Goal: Information Seeking & Learning: Learn about a topic

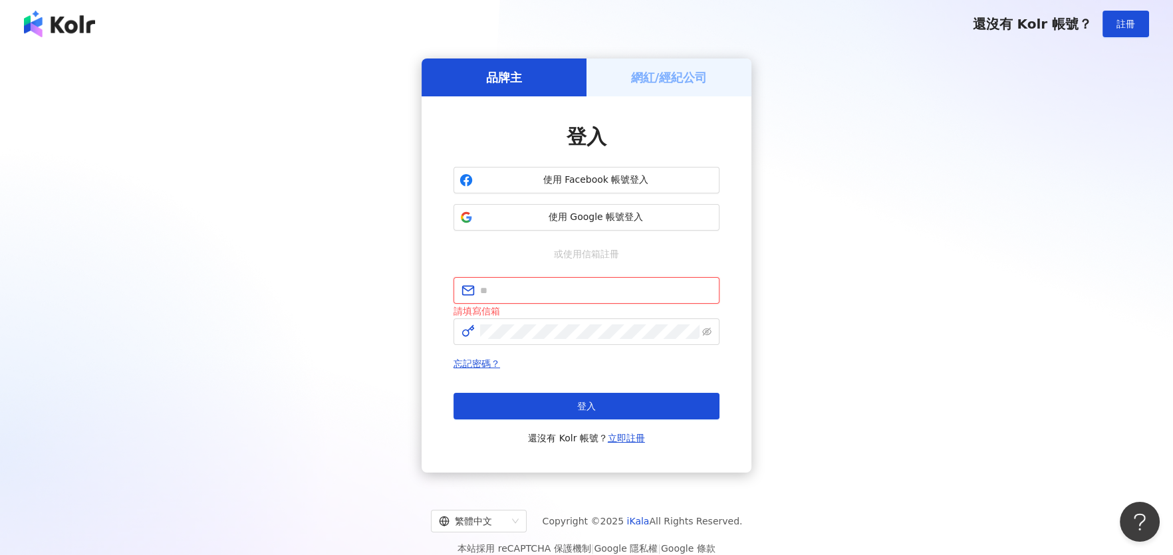
click at [557, 287] on input "text" at bounding box center [595, 290] width 231 height 15
type input "**********"
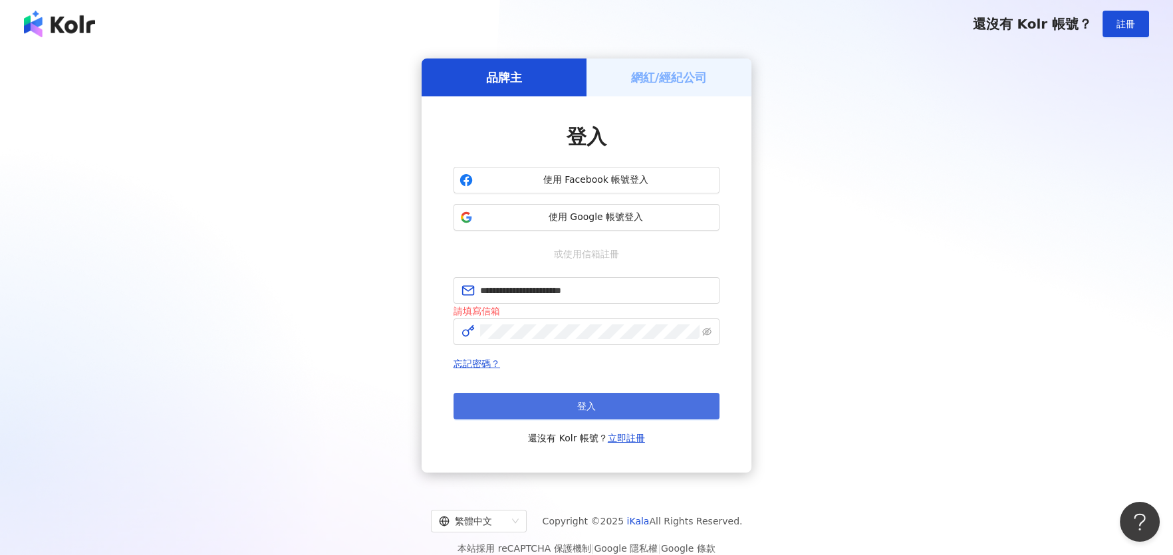
click at [563, 410] on button "登入" at bounding box center [587, 406] width 266 height 27
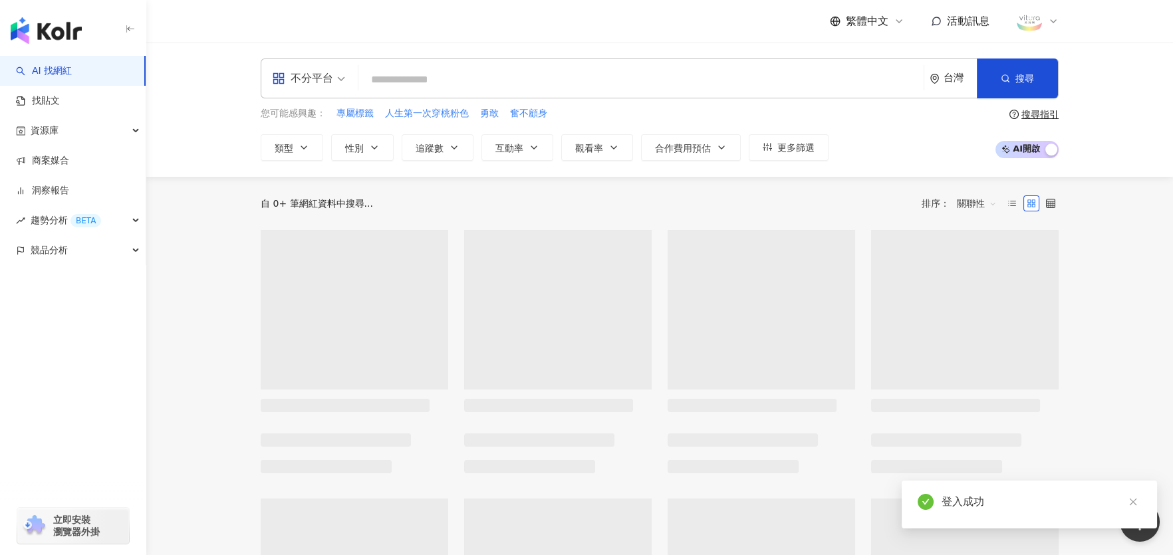
click at [327, 76] on div "不分平台" at bounding box center [302, 78] width 61 height 21
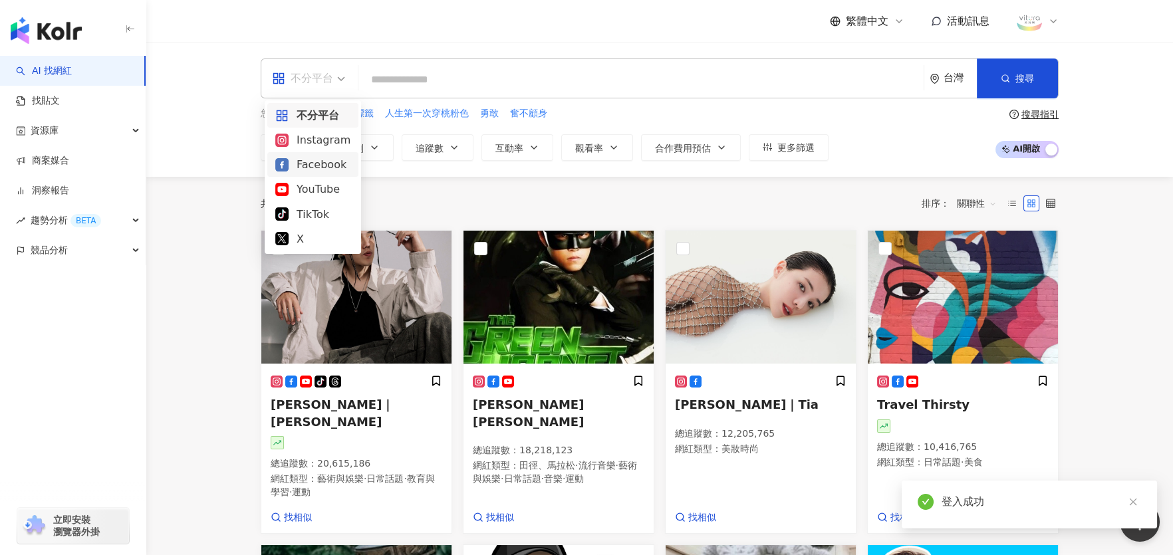
click at [302, 168] on div "Facebook" at bounding box center [312, 164] width 75 height 17
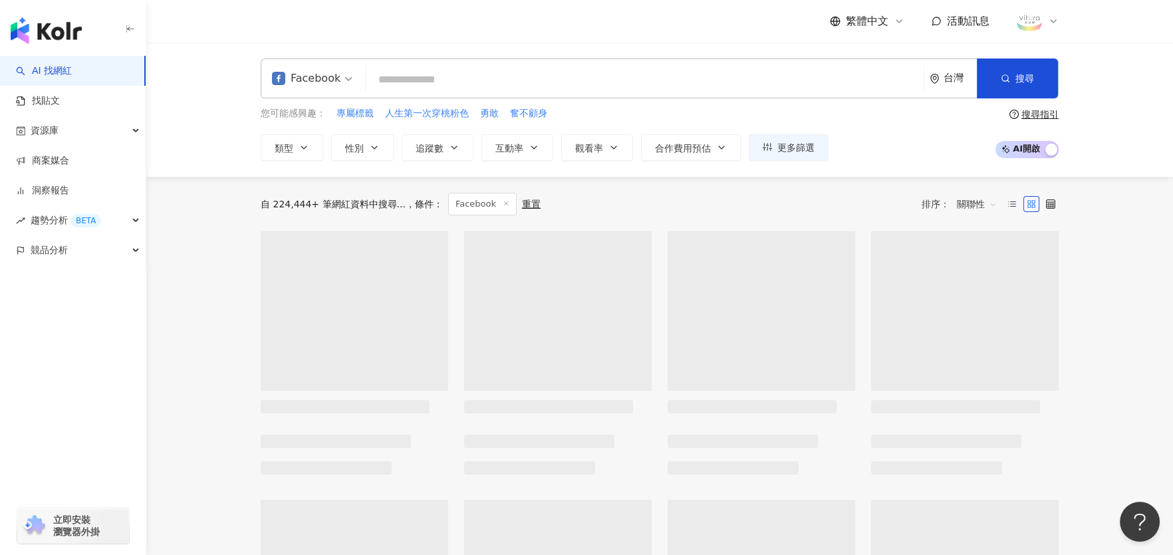
click at [434, 74] on input "search" at bounding box center [644, 79] width 547 height 25
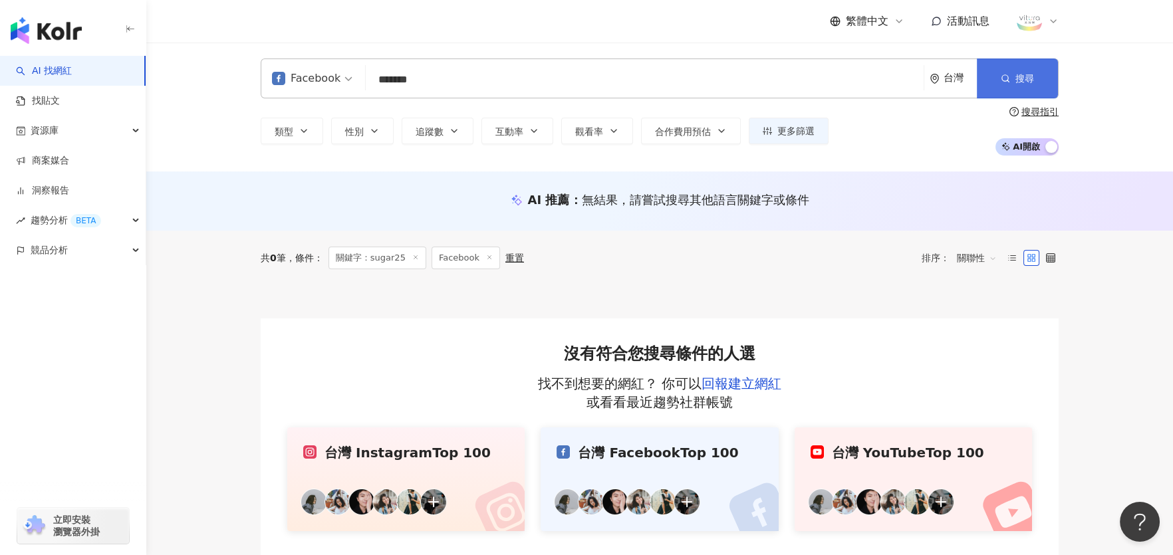
click at [1022, 78] on span "搜尋" at bounding box center [1025, 78] width 19 height 11
click at [432, 76] on input "*******" at bounding box center [644, 79] width 547 height 25
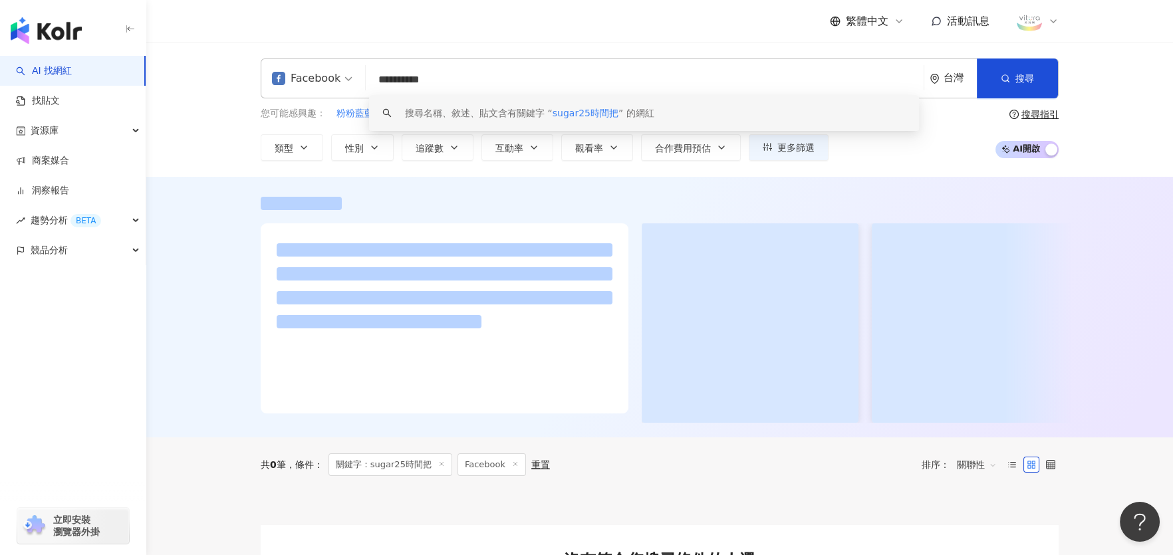
click at [577, 110] on span "sugar25時間把" at bounding box center [586, 113] width 66 height 11
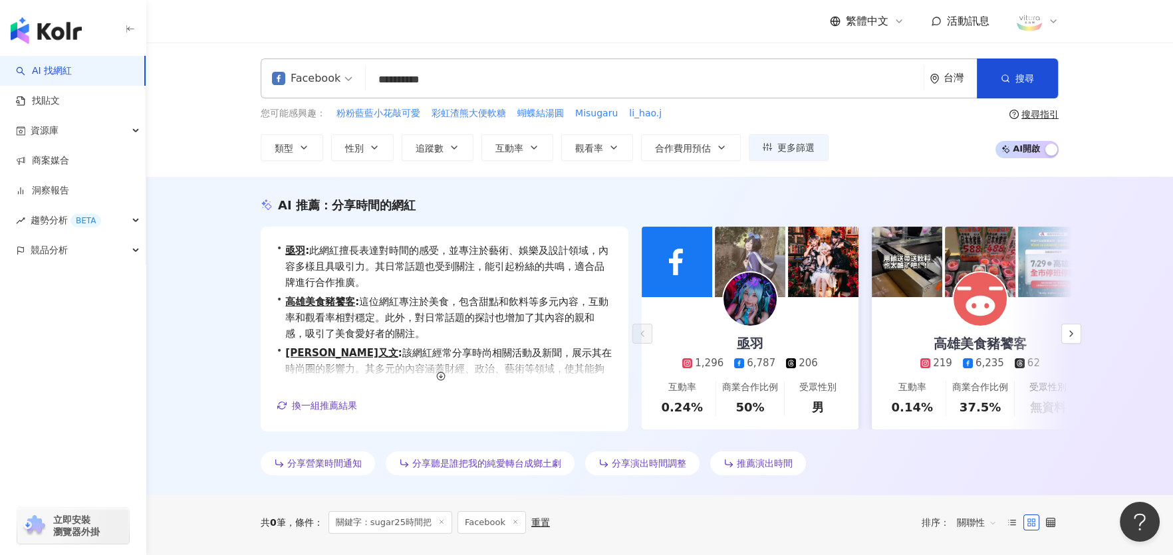
click at [464, 75] on input "**********" at bounding box center [644, 79] width 547 height 25
type input "**********"
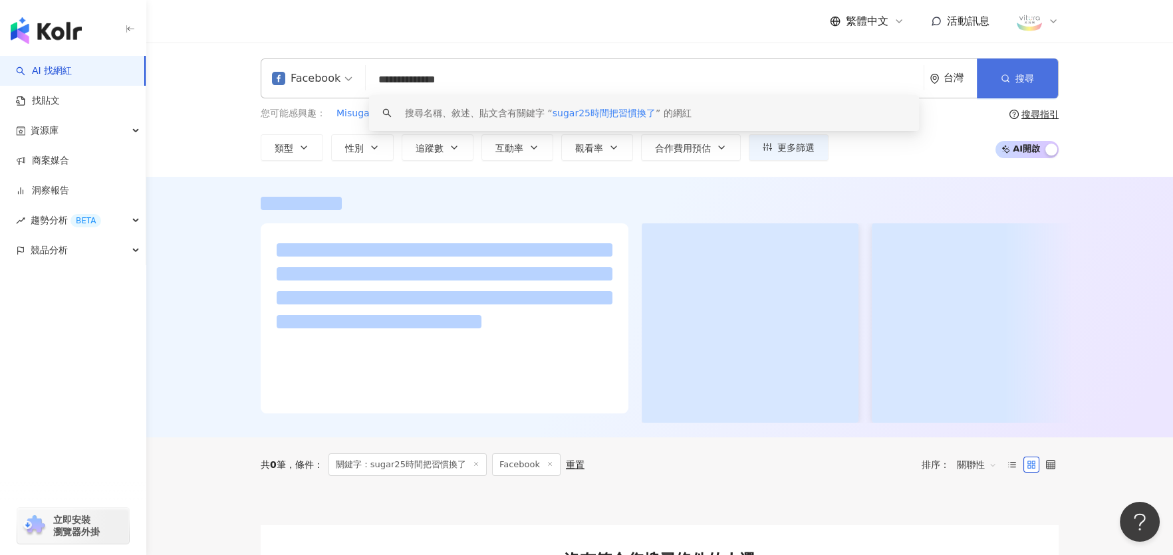
click at [1001, 80] on icon "button" at bounding box center [1005, 78] width 9 height 9
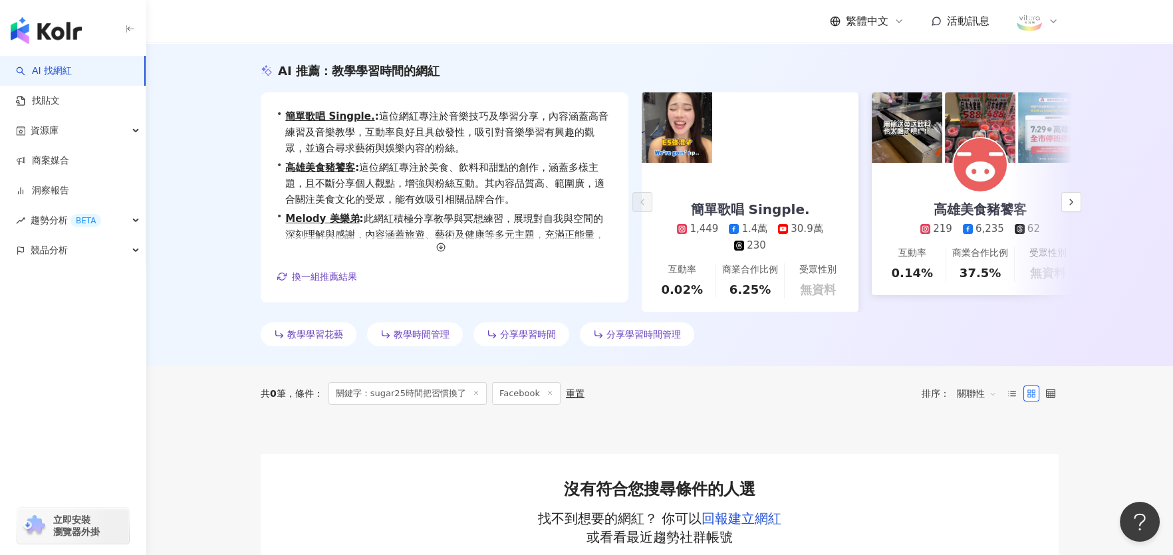
scroll to position [96, 0]
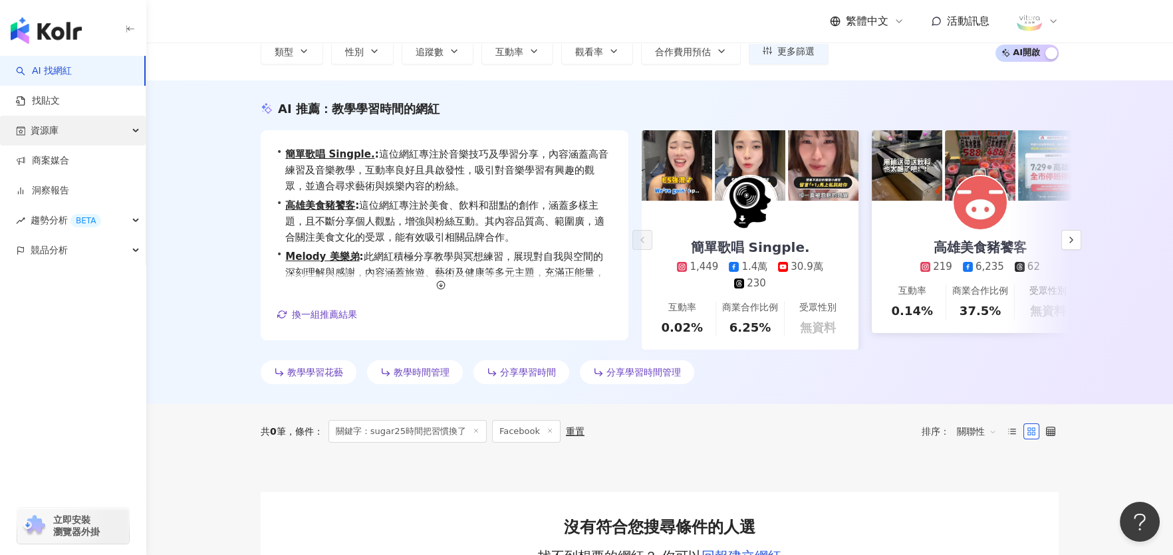
click at [47, 128] on span "資源庫" at bounding box center [45, 131] width 28 height 30
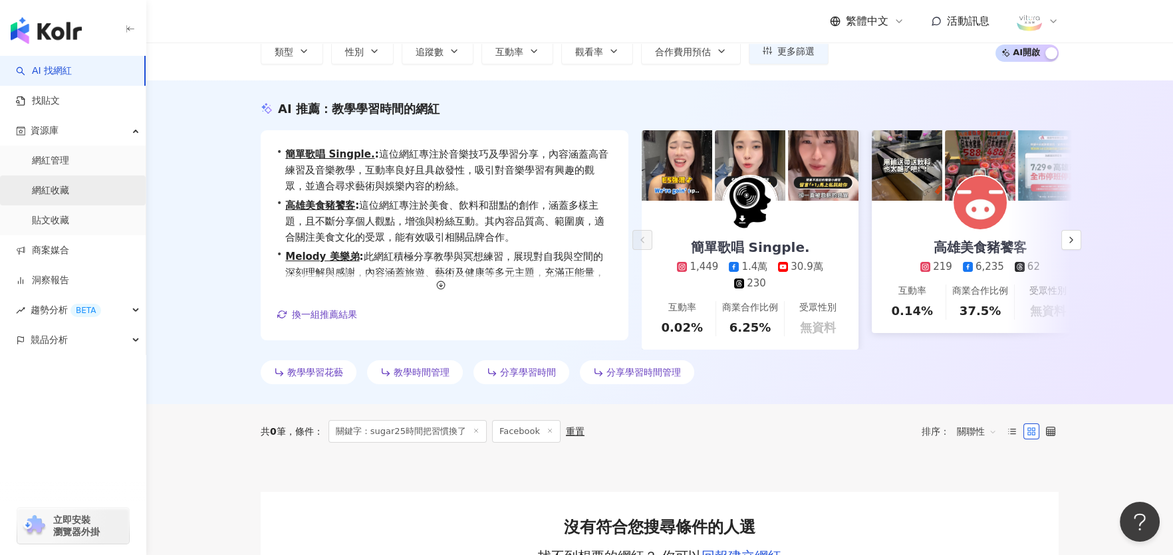
click at [49, 189] on link "網紅收藏" at bounding box center [50, 190] width 37 height 13
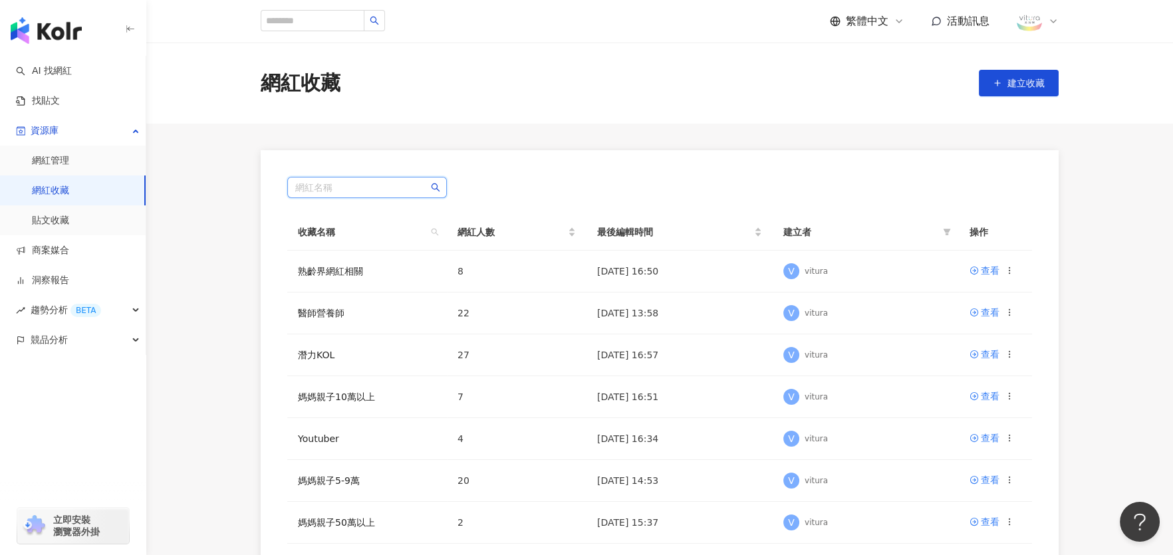
click at [380, 188] on input "search" at bounding box center [367, 188] width 144 height 20
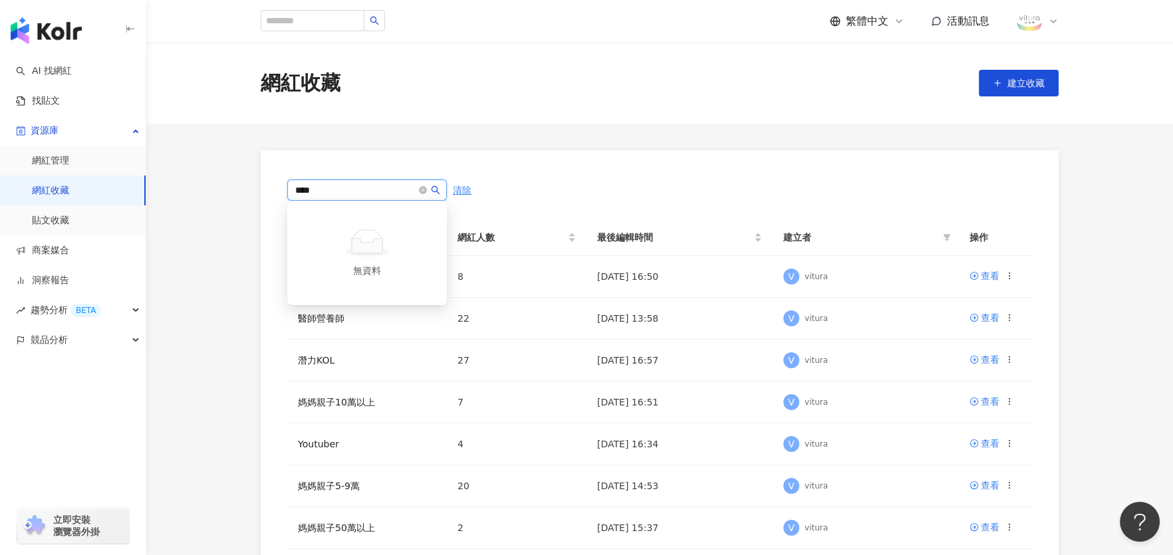
type input "*****"
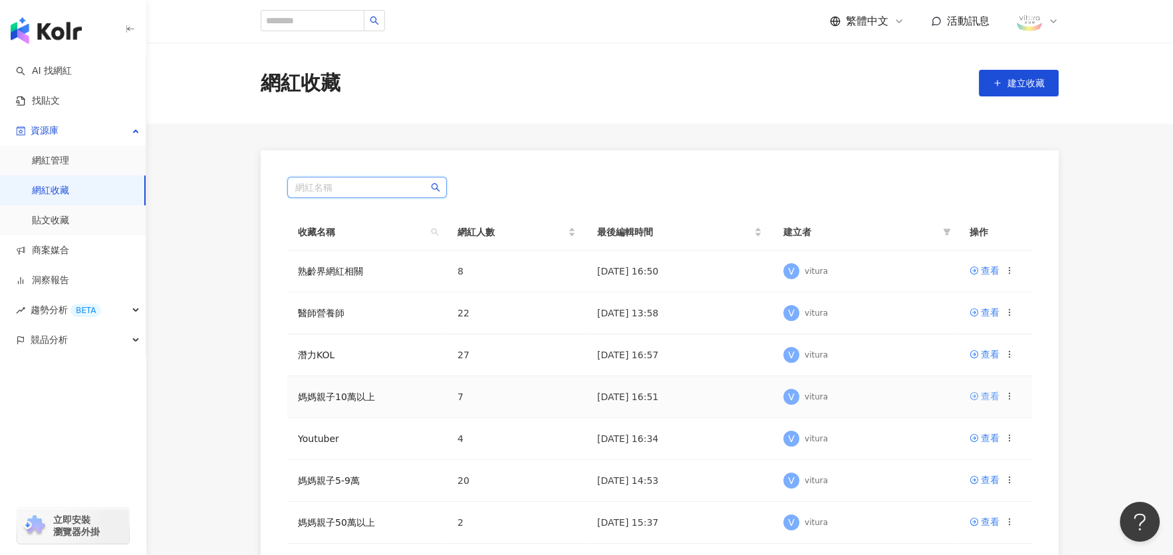
click at [985, 395] on div "查看" at bounding box center [990, 396] width 19 height 15
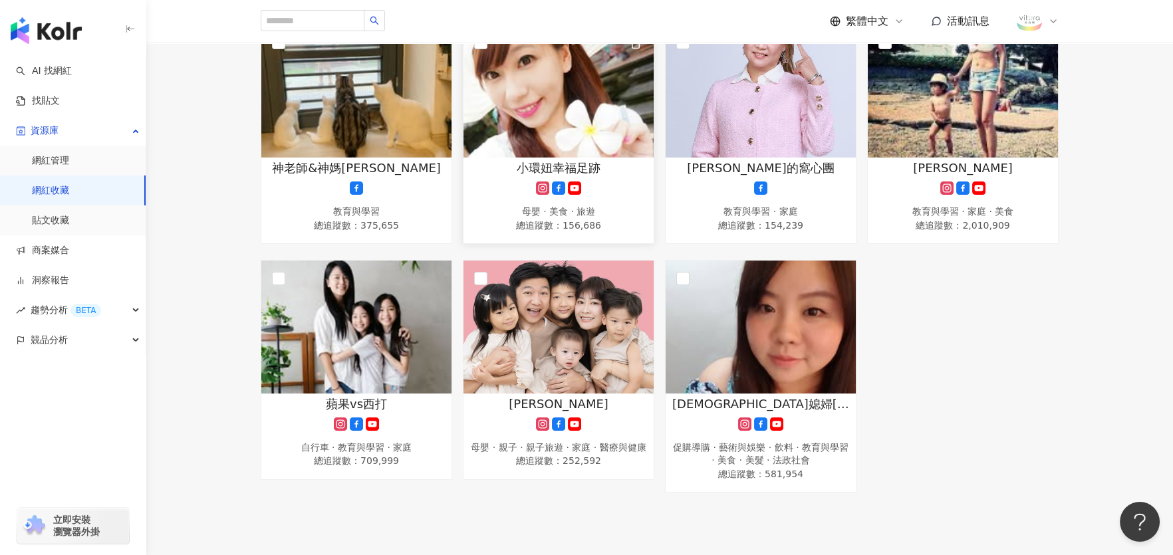
scroll to position [200, 0]
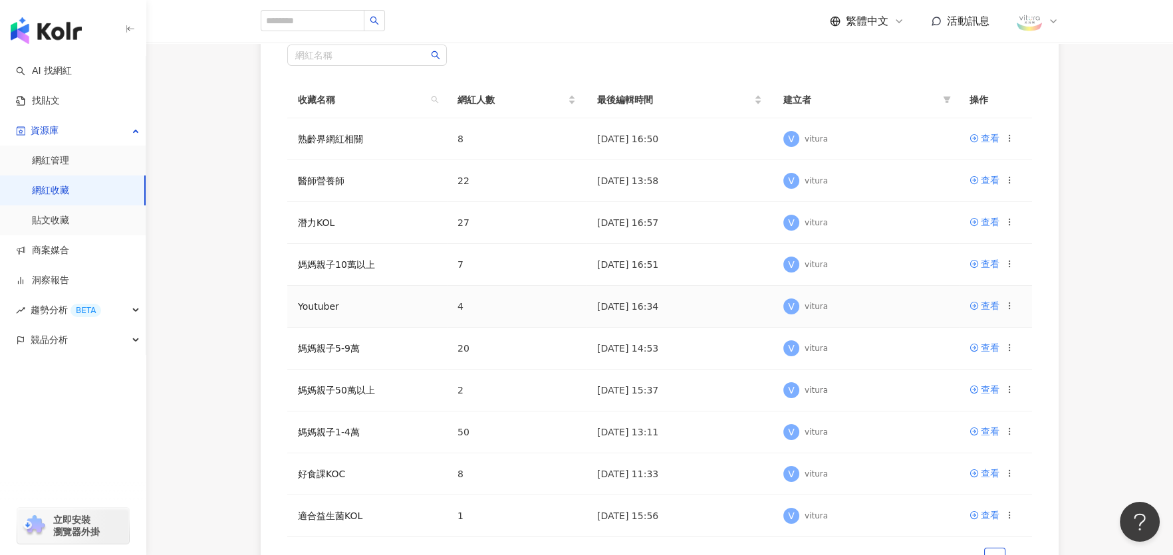
scroll to position [132, 0]
click at [984, 347] on div "查看" at bounding box center [990, 348] width 19 height 15
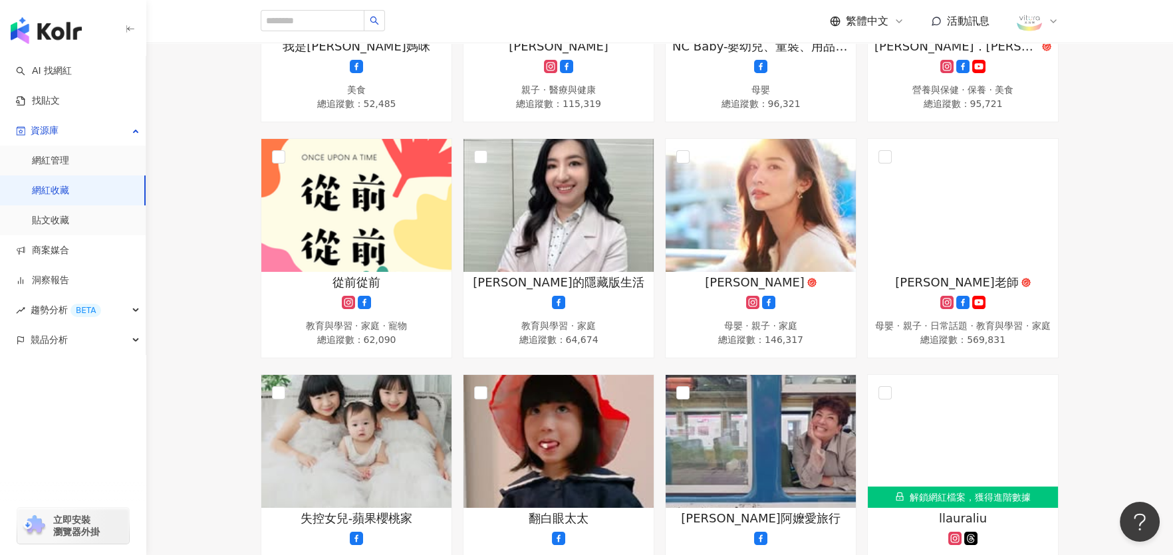
scroll to position [798, 0]
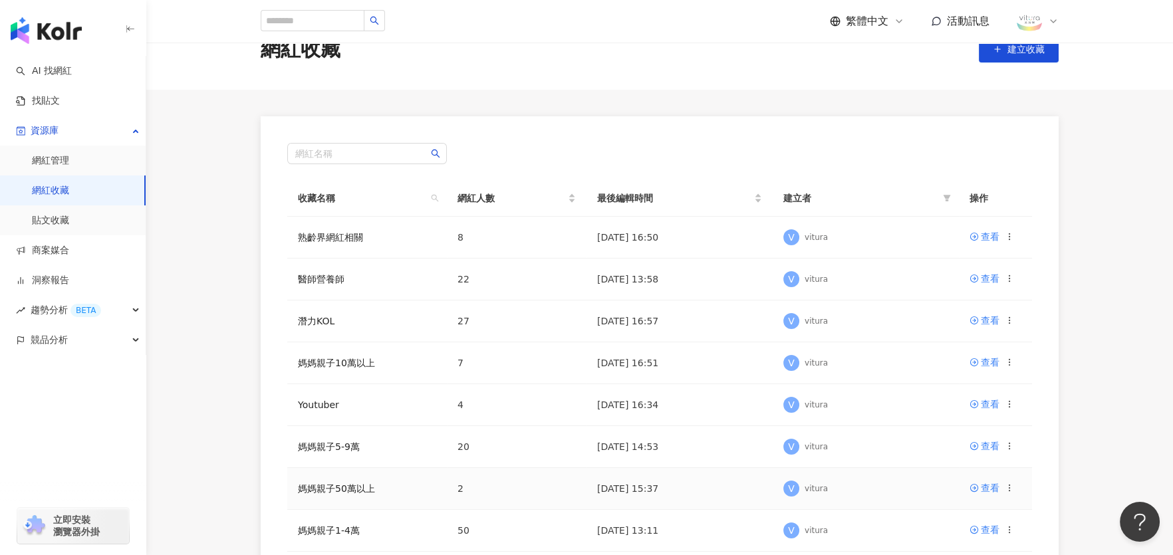
scroll to position [66, 0]
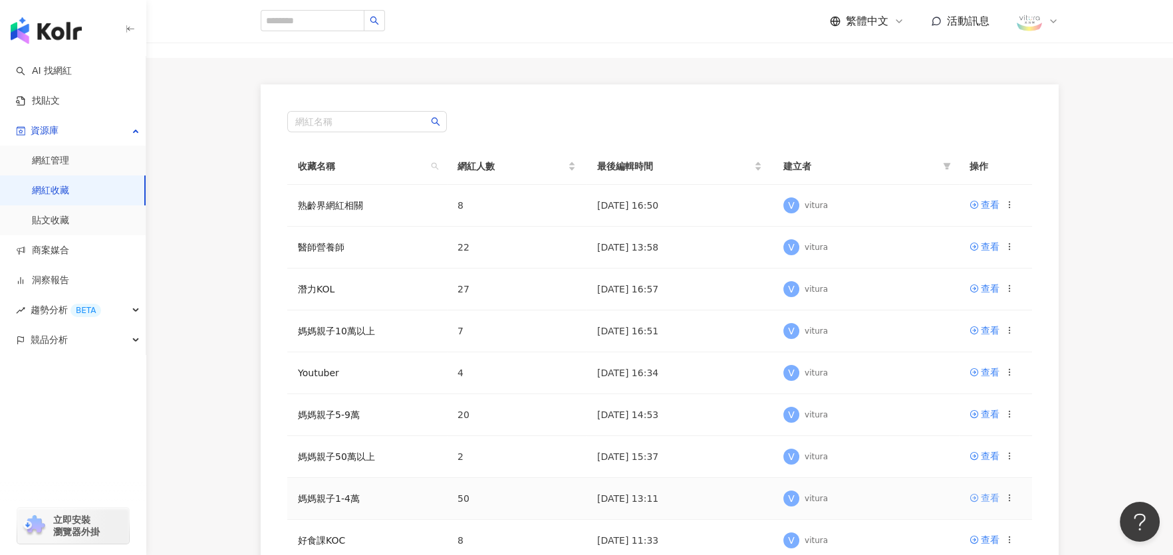
click at [982, 497] on div "查看" at bounding box center [990, 498] width 19 height 15
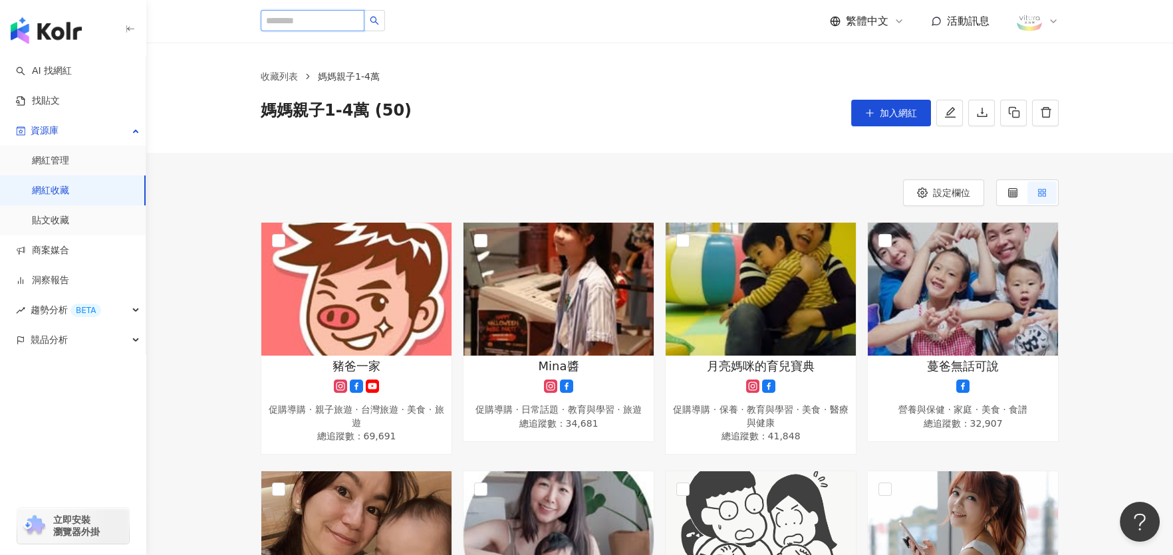
click at [325, 24] on input "search" at bounding box center [313, 20] width 104 height 21
paste input "**********"
type input "**********"
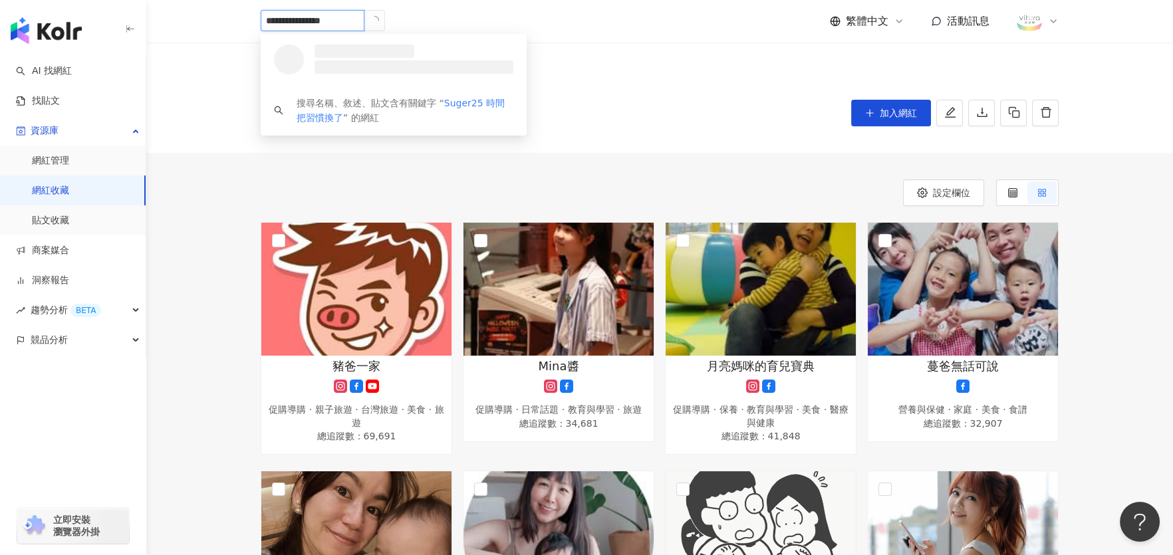
click at [379, 17] on span "button" at bounding box center [374, 20] width 9 height 9
click at [366, 49] on div "Suger25 時間把習慣換了" at bounding box center [354, 51] width 86 height 13
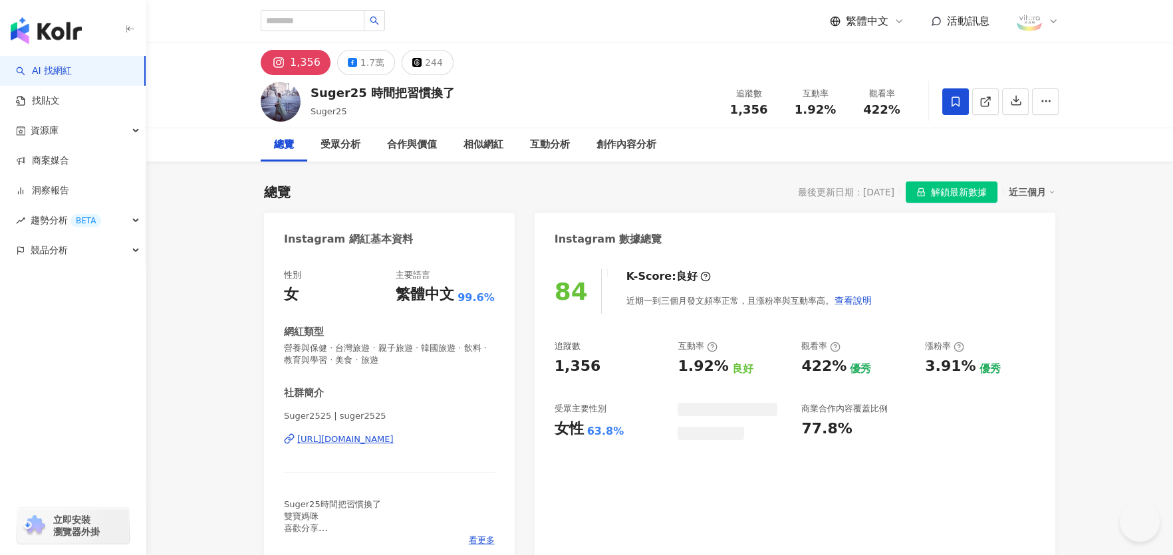
click at [947, 195] on span "解鎖最新數據" at bounding box center [959, 192] width 56 height 21
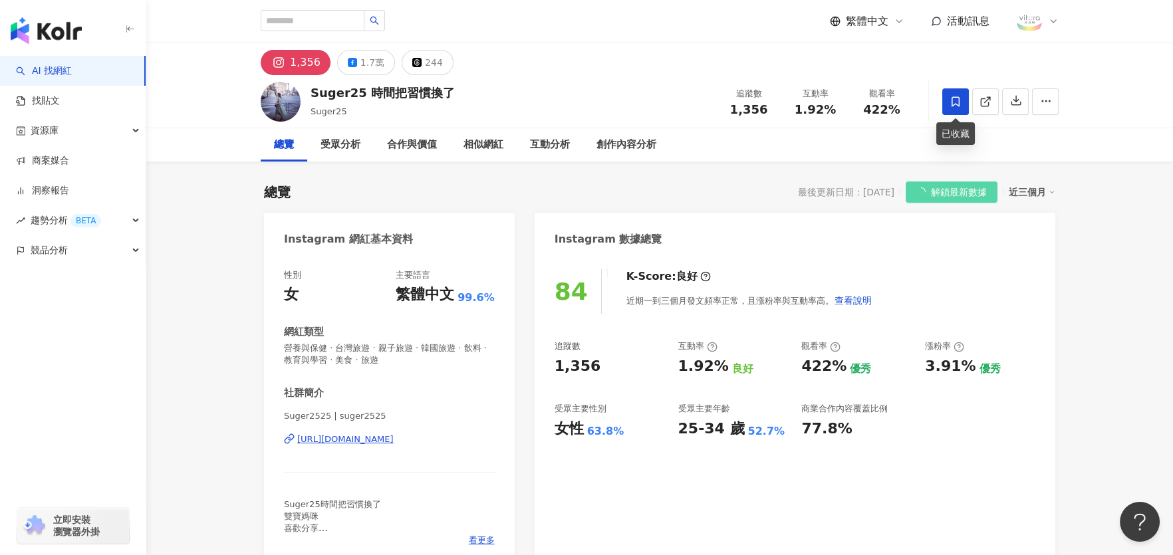
click at [959, 100] on icon at bounding box center [956, 101] width 8 height 10
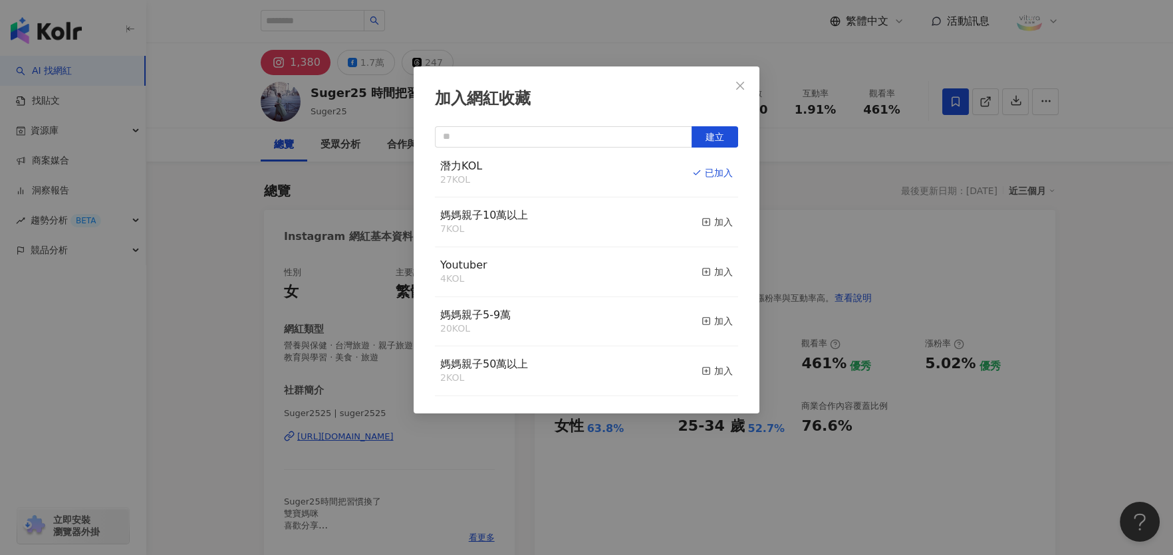
scroll to position [132, 0]
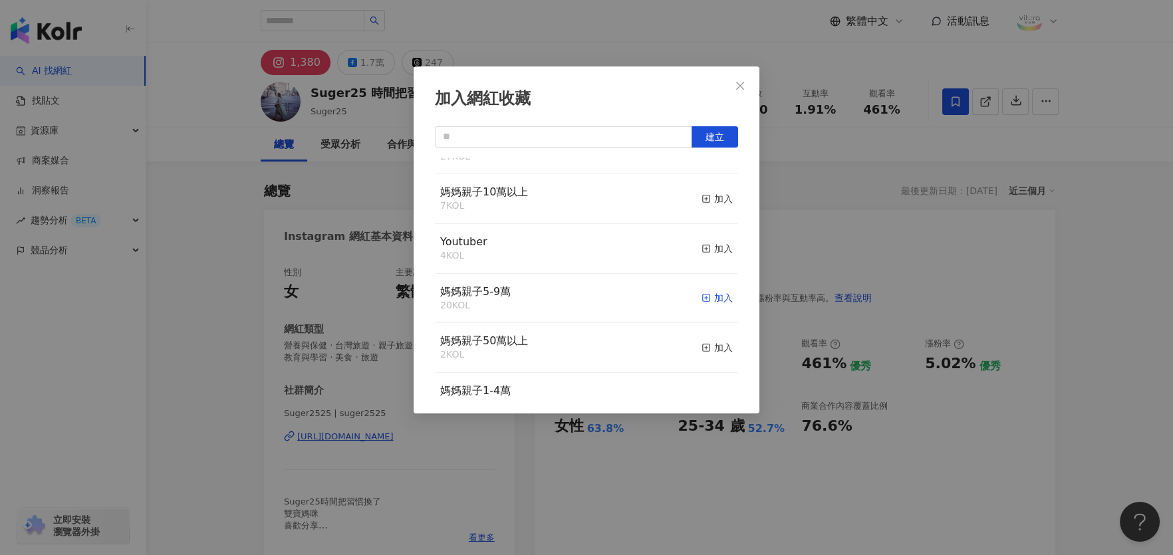
click at [703, 297] on div "加入" at bounding box center [717, 298] width 31 height 15
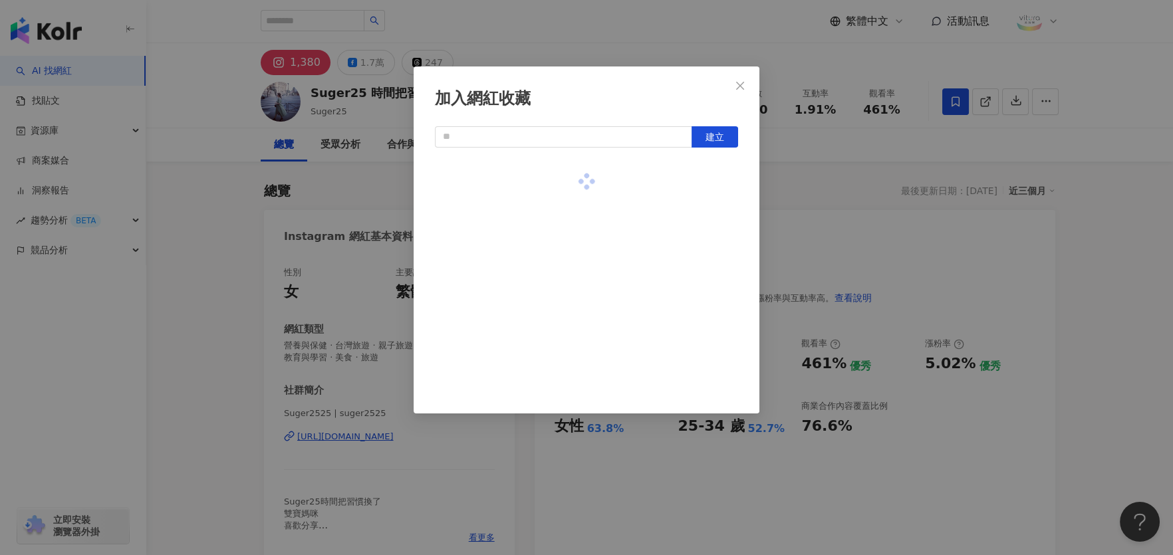
scroll to position [0, 0]
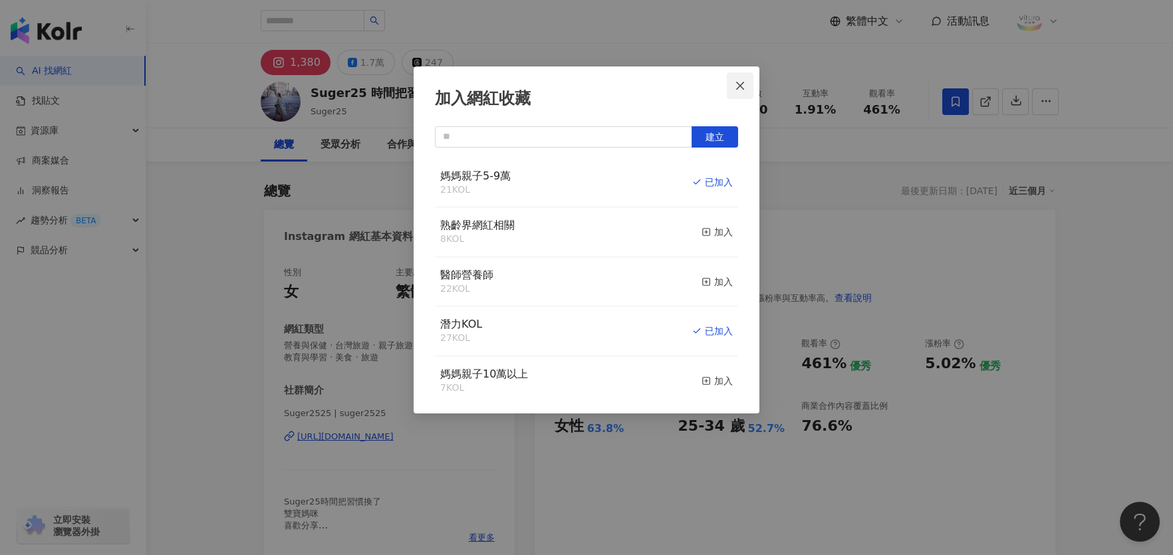
click at [740, 86] on icon "close" at bounding box center [740, 85] width 8 height 8
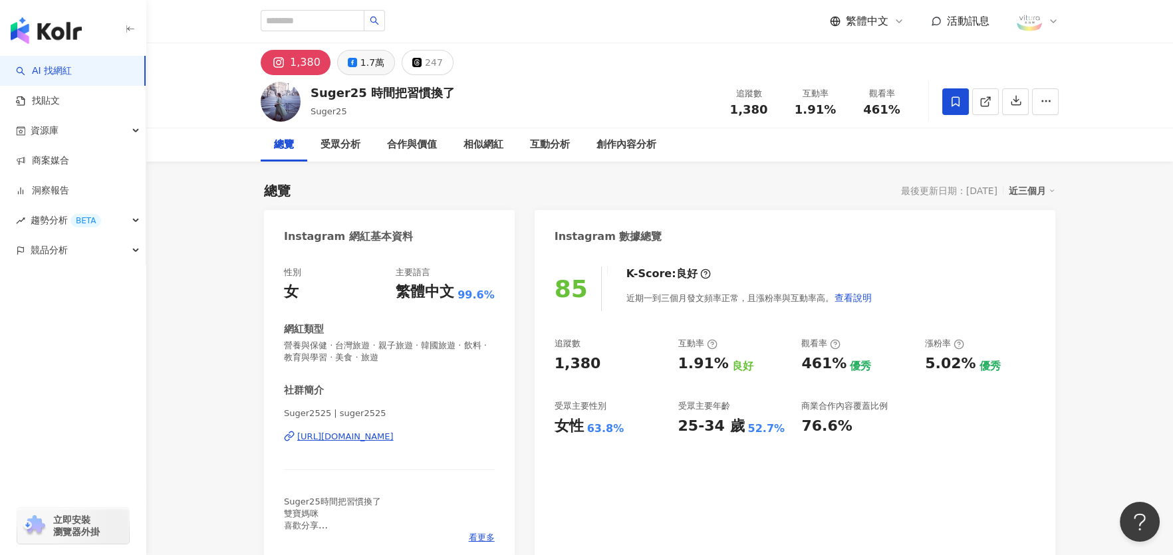
click at [361, 67] on div "1.7萬" at bounding box center [373, 62] width 24 height 19
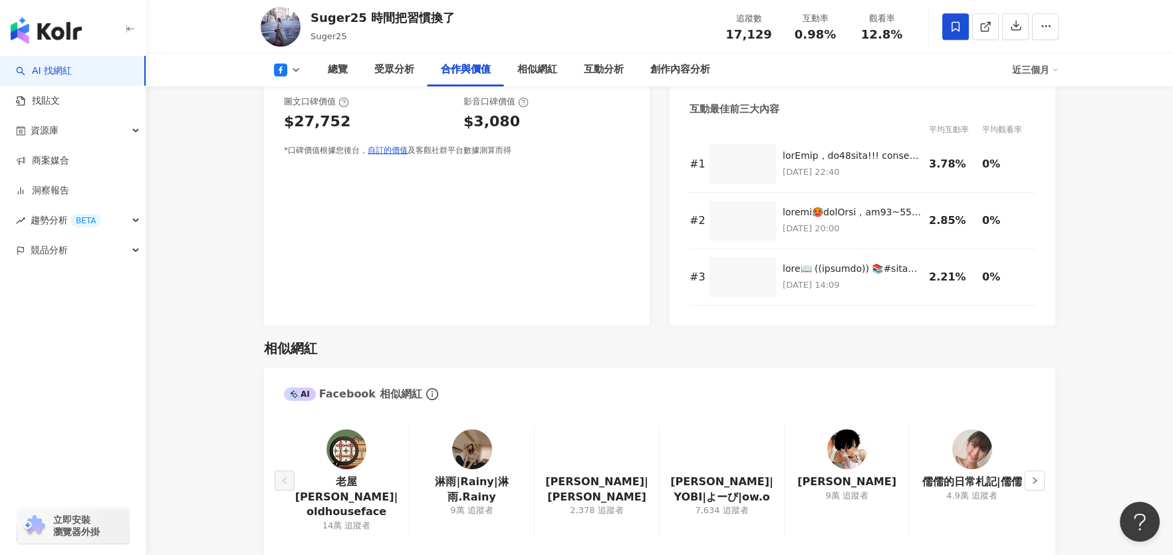
scroll to position [1463, 0]
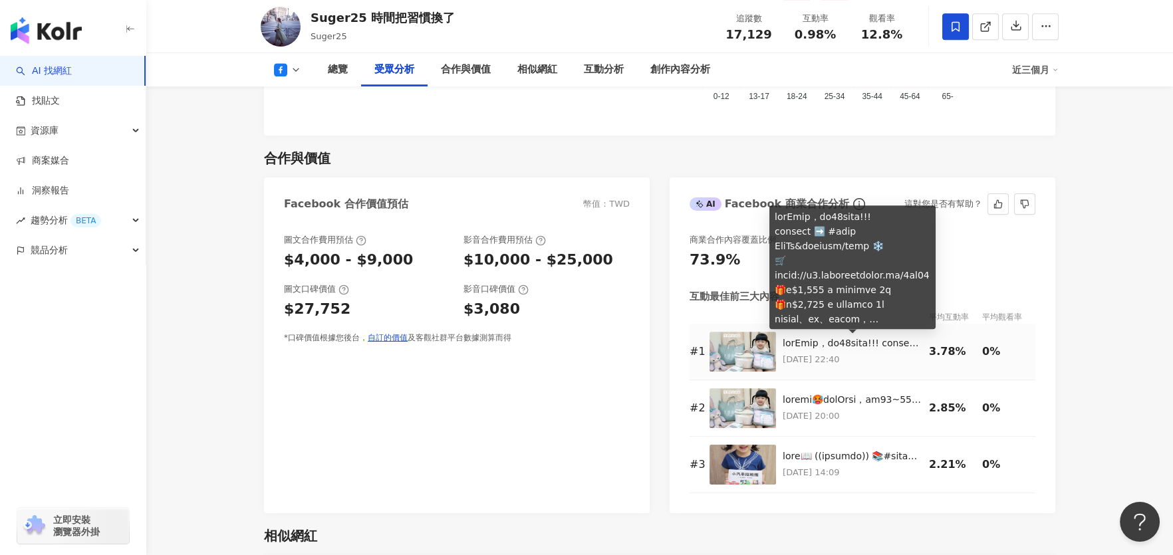
click at [794, 348] on div at bounding box center [853, 343] width 140 height 13
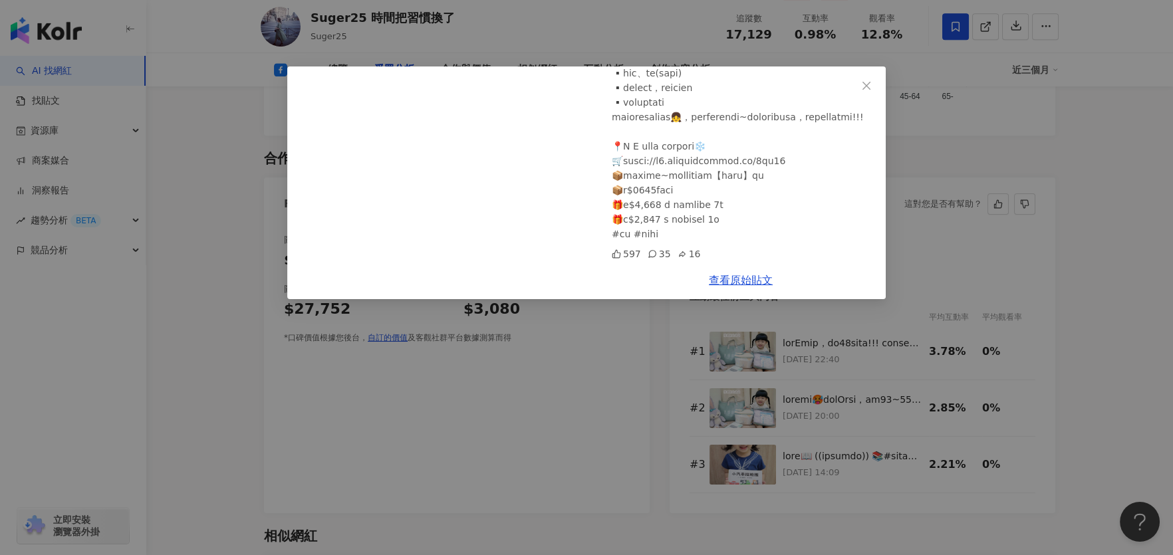
scroll to position [732, 0]
click at [865, 86] on icon "close" at bounding box center [866, 85] width 11 height 11
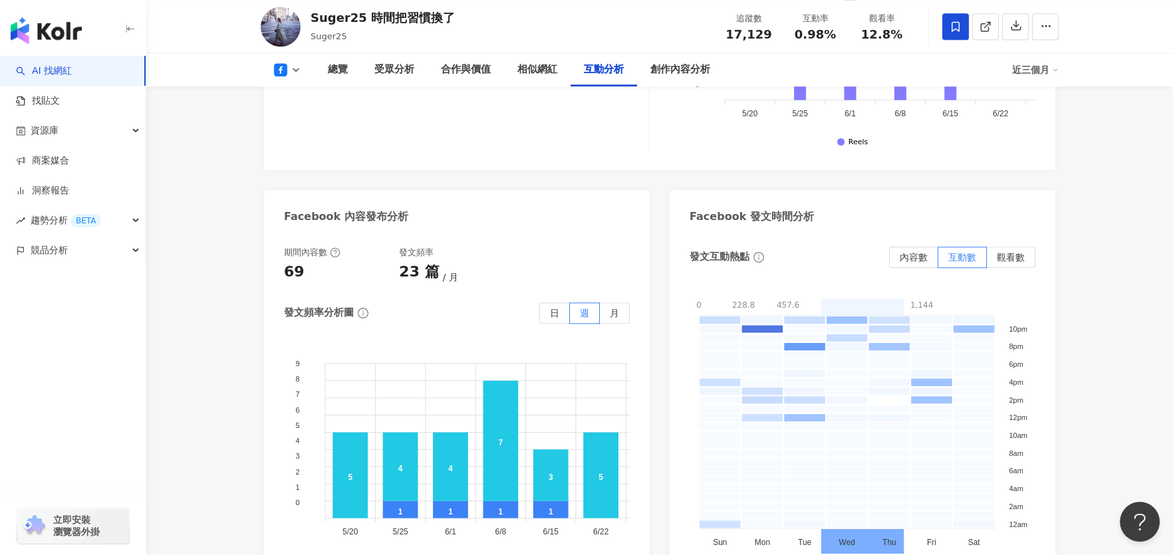
scroll to position [2794, 0]
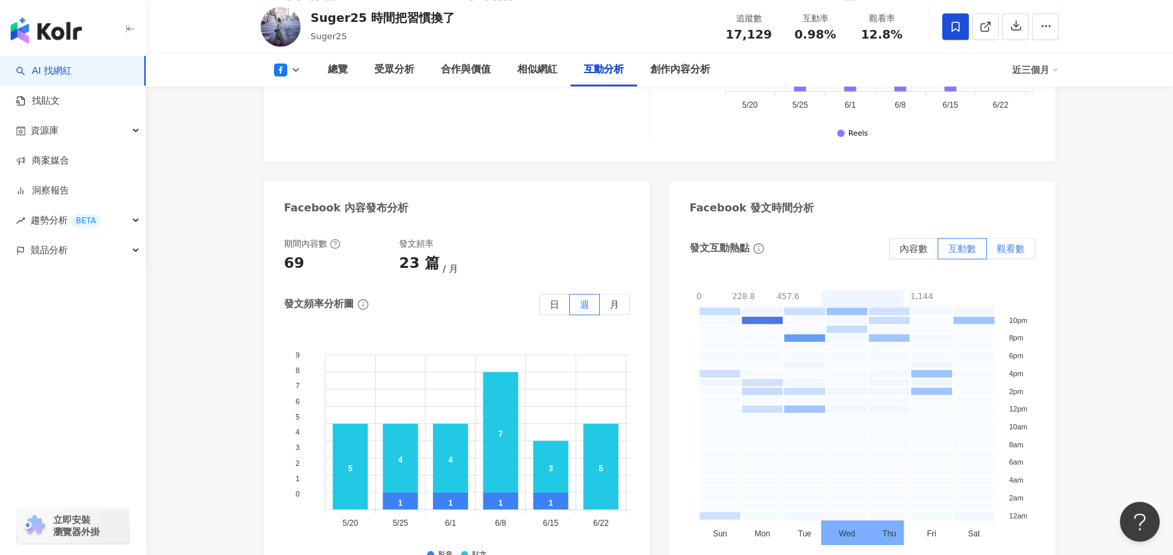
click at [1006, 243] on span "觀看數" at bounding box center [1011, 248] width 28 height 11
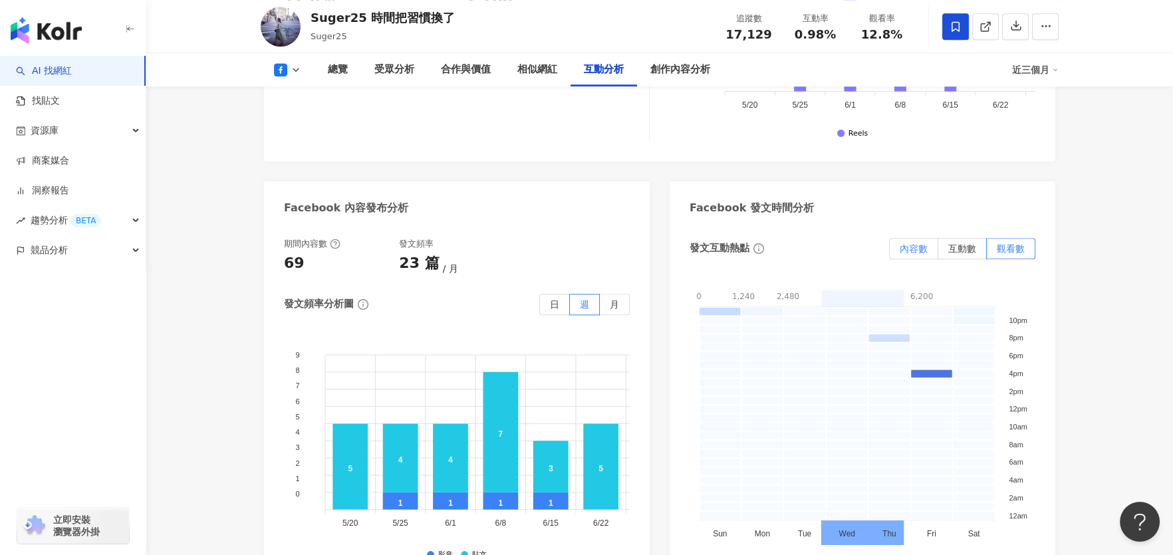
click at [904, 243] on span "內容數" at bounding box center [914, 248] width 28 height 11
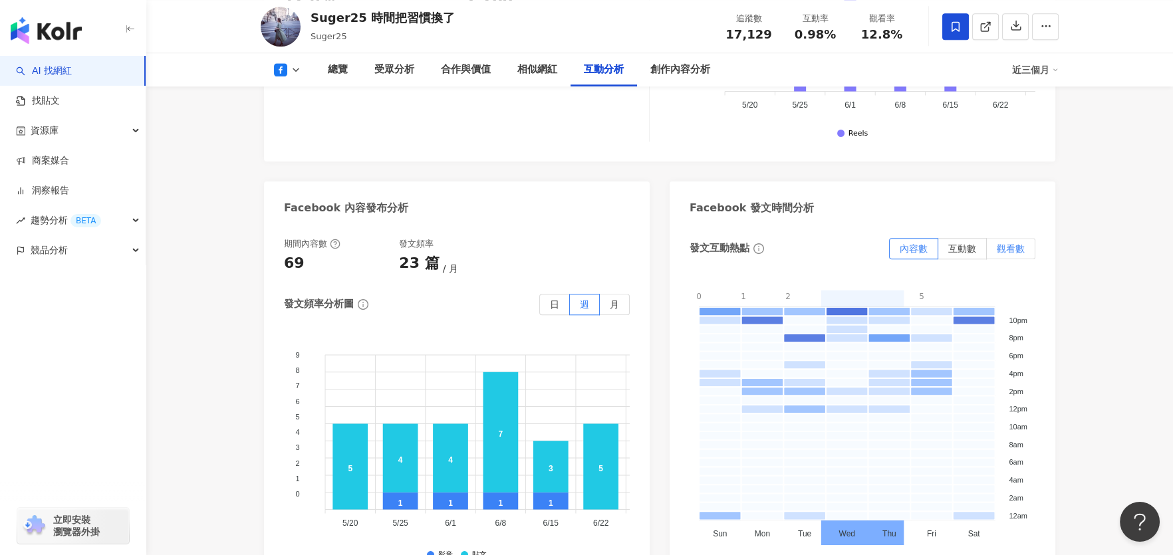
click at [1004, 243] on span "觀看數" at bounding box center [1011, 248] width 28 height 11
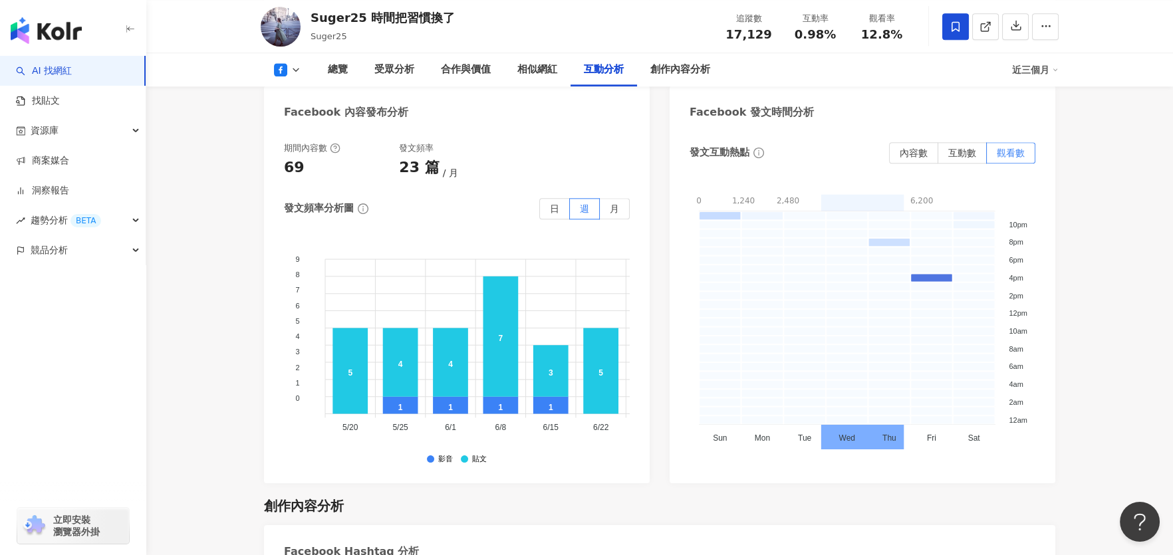
scroll to position [2727, 0]
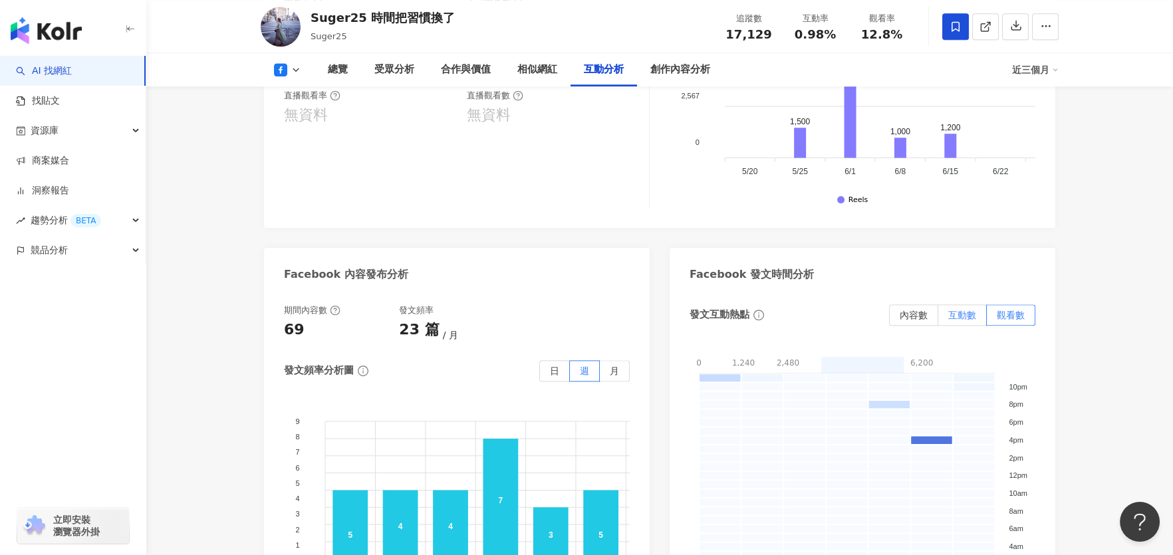
click at [953, 310] on span "互動數" at bounding box center [963, 315] width 28 height 11
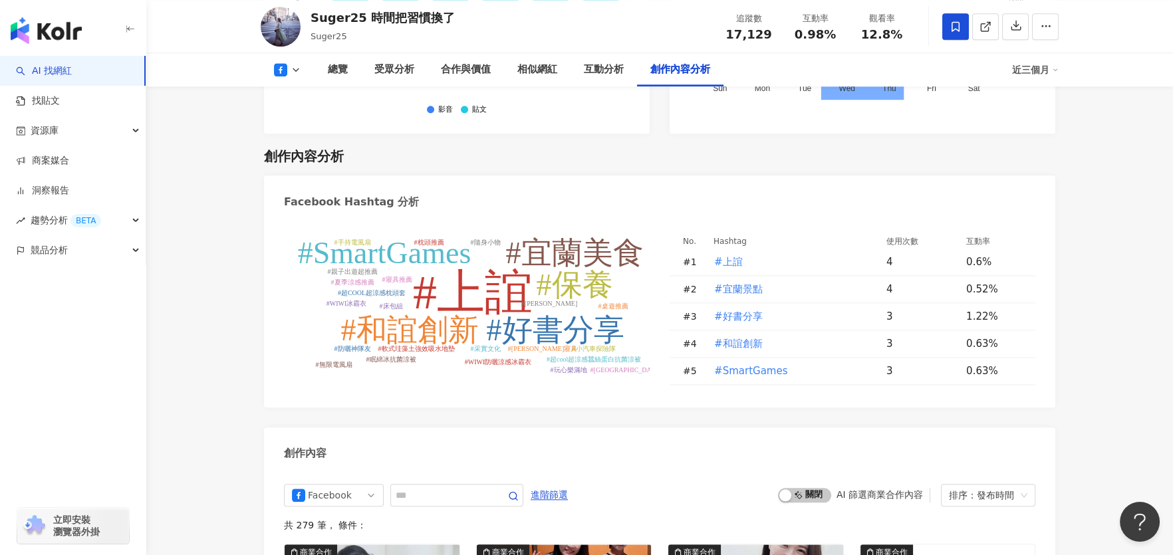
scroll to position [3459, 0]
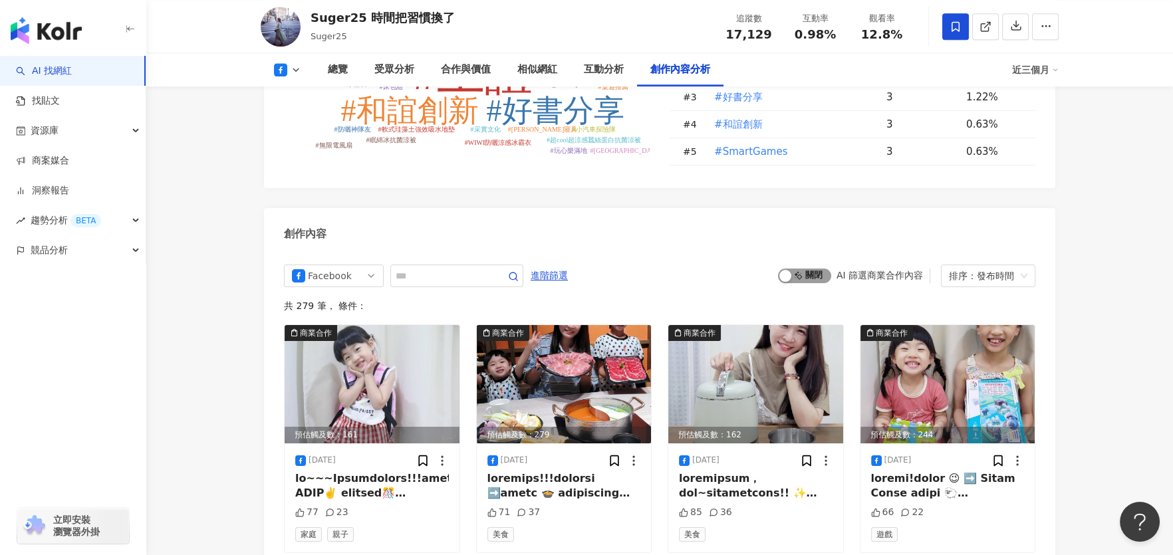
click at [814, 270] on span "啟動 關閉" at bounding box center [804, 276] width 53 height 15
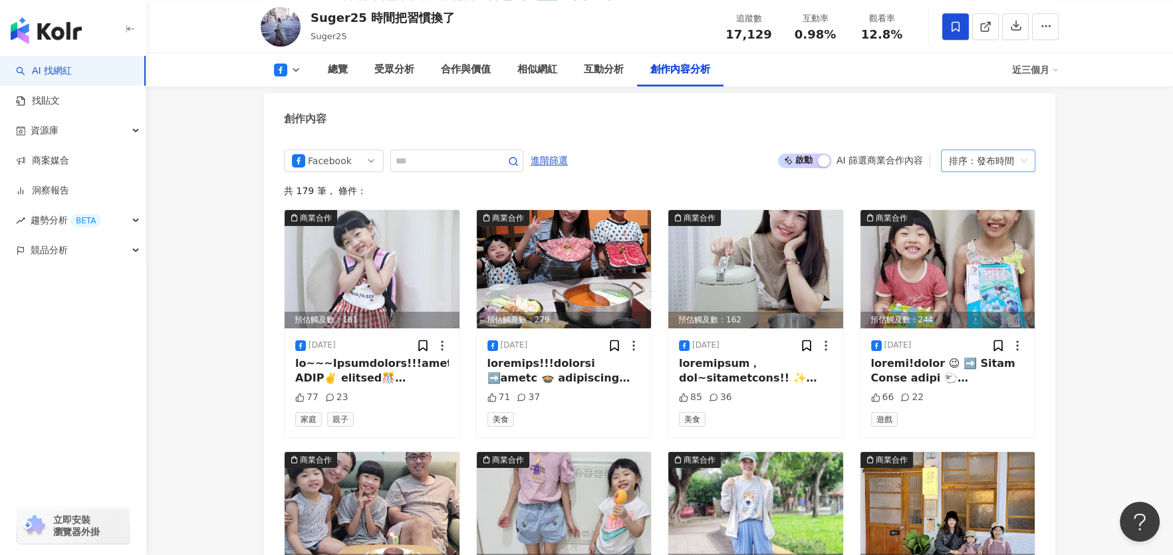
click at [1008, 155] on div "排序：發布時間" at bounding box center [982, 160] width 67 height 21
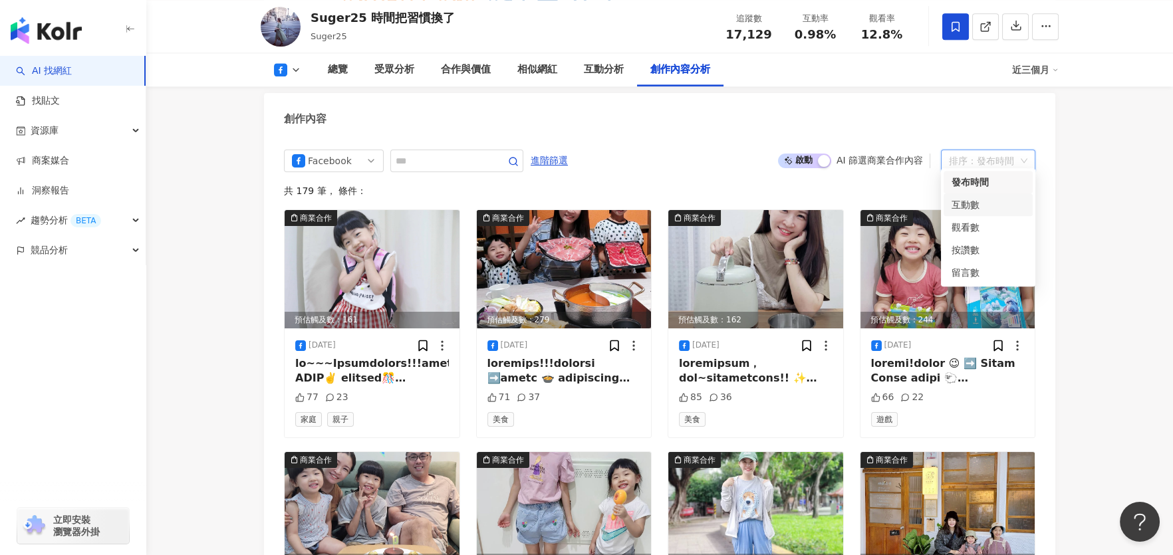
click at [982, 204] on div "互動數" at bounding box center [988, 205] width 73 height 15
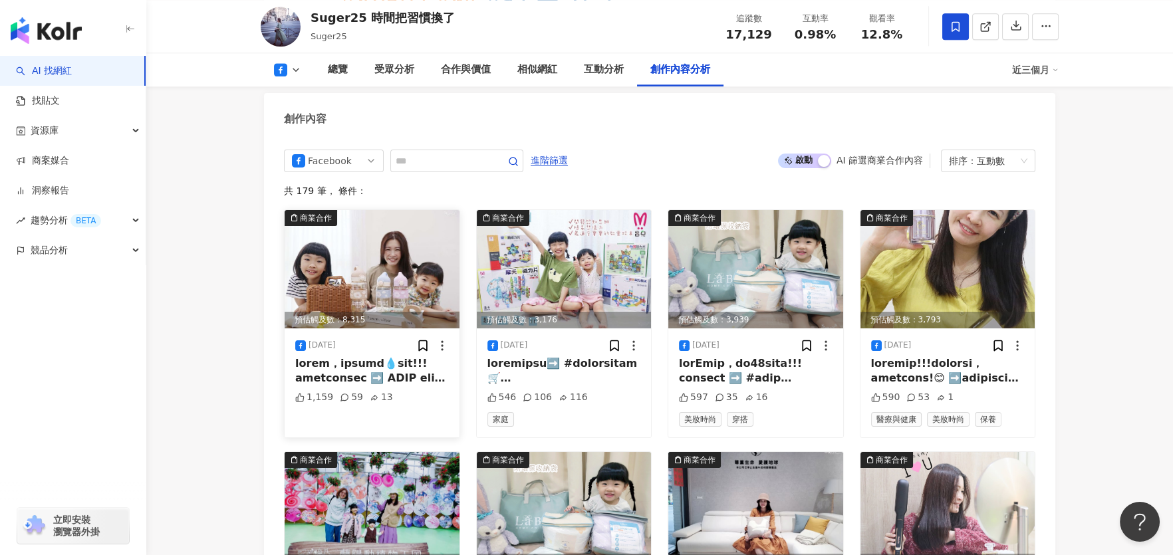
click at [379, 361] on div at bounding box center [372, 372] width 154 height 30
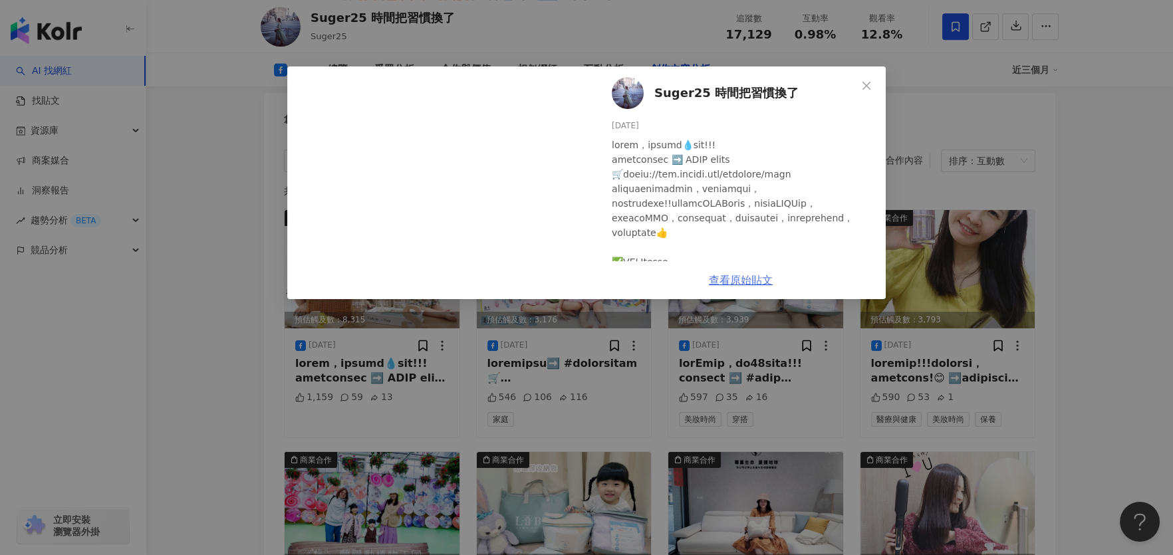
click at [734, 279] on link "查看原始貼文" at bounding box center [741, 280] width 64 height 13
click at [867, 81] on icon "close" at bounding box center [866, 85] width 11 height 11
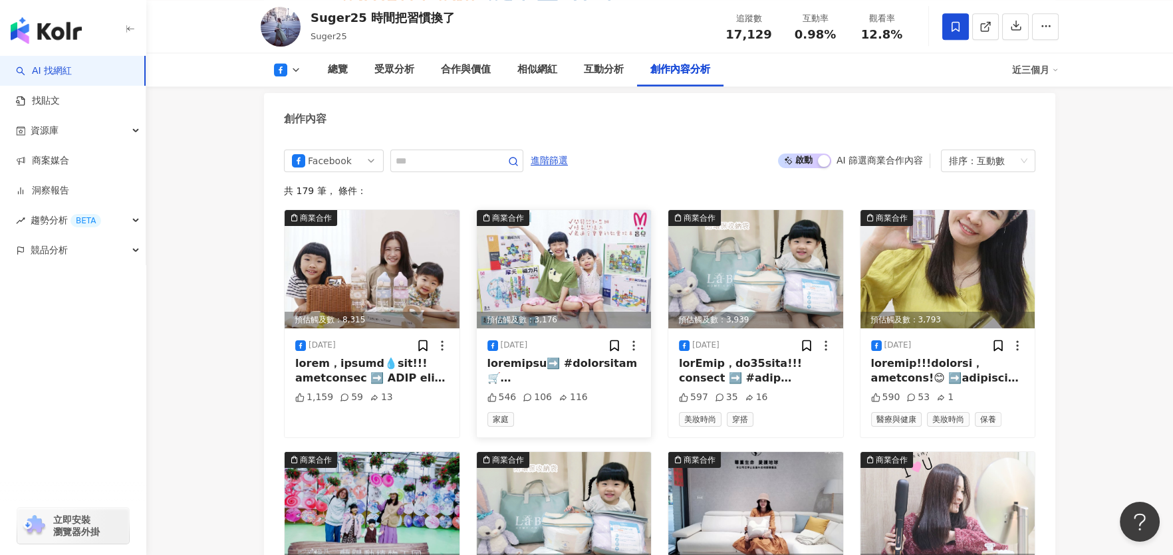
click at [529, 358] on div at bounding box center [565, 372] width 154 height 30
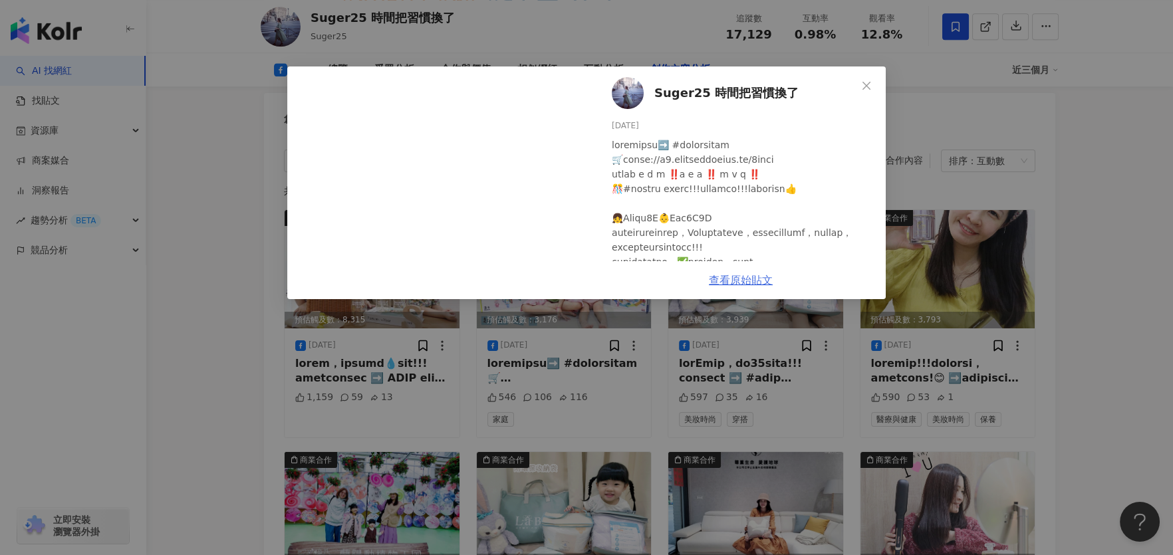
click at [730, 284] on link "查看原始貼文" at bounding box center [741, 280] width 64 height 13
click at [865, 84] on icon "close" at bounding box center [867, 85] width 8 height 8
